Goal: Transaction & Acquisition: Obtain resource

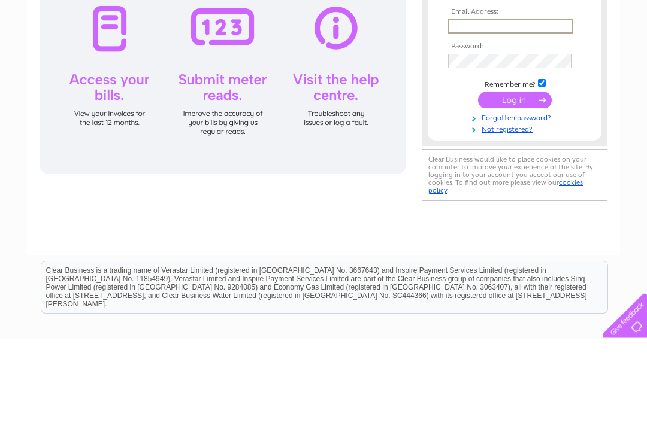
click at [521, 105] on input "text" at bounding box center [510, 111] width 125 height 14
type input "info@whynotnailsdarlington.co.uk"
click at [514, 186] on input "submit" at bounding box center [515, 185] width 74 height 17
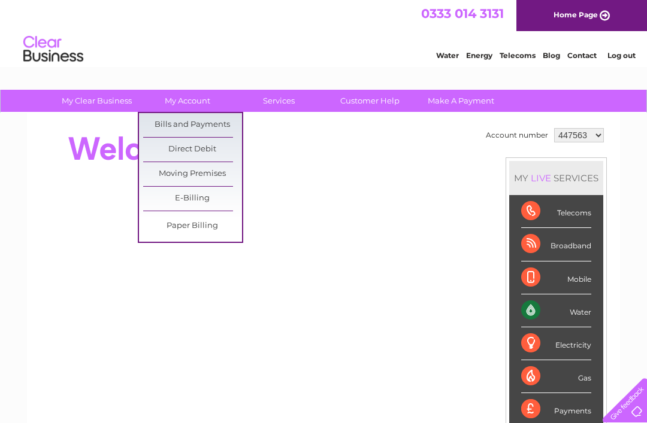
click at [210, 132] on link "Bills and Payments" at bounding box center [192, 125] width 99 height 24
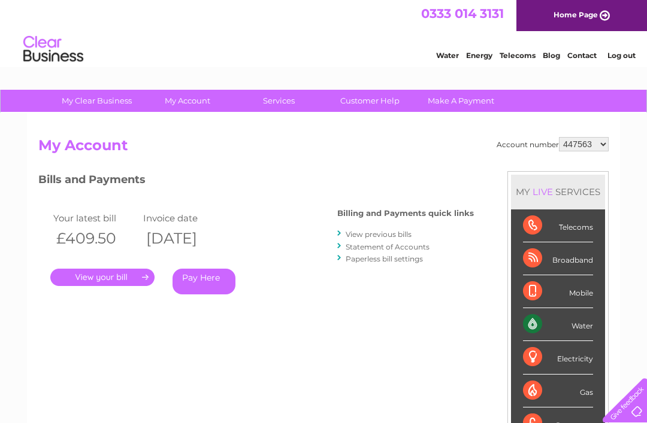
click at [589, 151] on select "447563 1154255" at bounding box center [584, 144] width 50 height 14
select select "1154255"
click at [88, 284] on link "." at bounding box center [102, 277] width 104 height 17
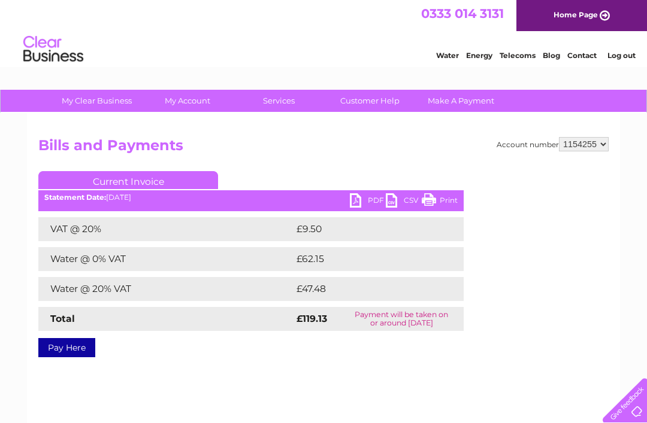
click at [371, 206] on link "PDF" at bounding box center [368, 201] width 36 height 17
